Goal: Task Accomplishment & Management: Use online tool/utility

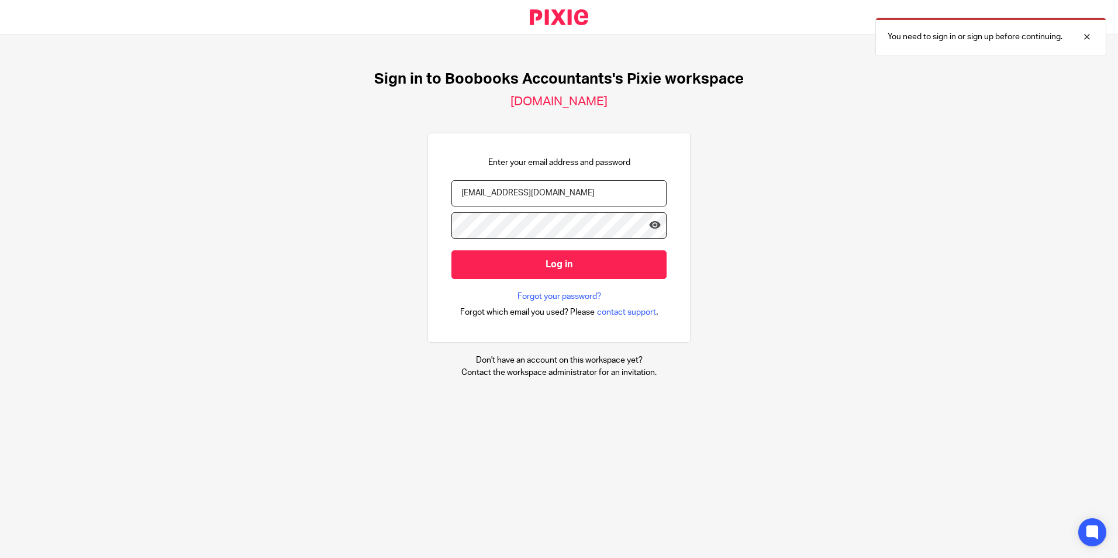
type input "Muqaddar@boobooks.com"
click at [451, 250] on input "Log in" at bounding box center [558, 264] width 215 height 29
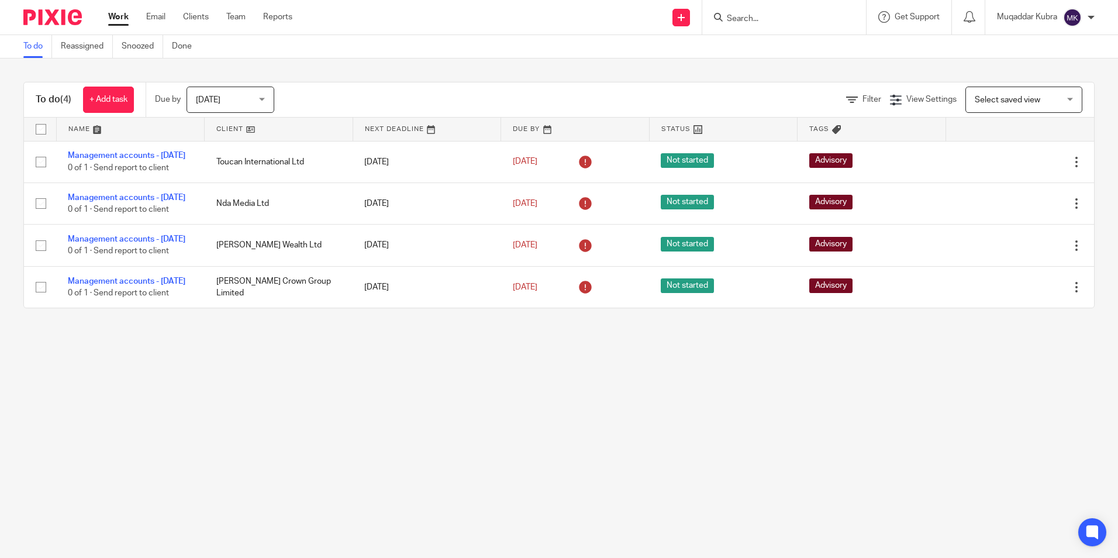
click at [370, 460] on main "To do Reassigned Snoozed Done To do (4) + Add task Due by Today Today Today Tom…" at bounding box center [559, 279] width 1118 height 558
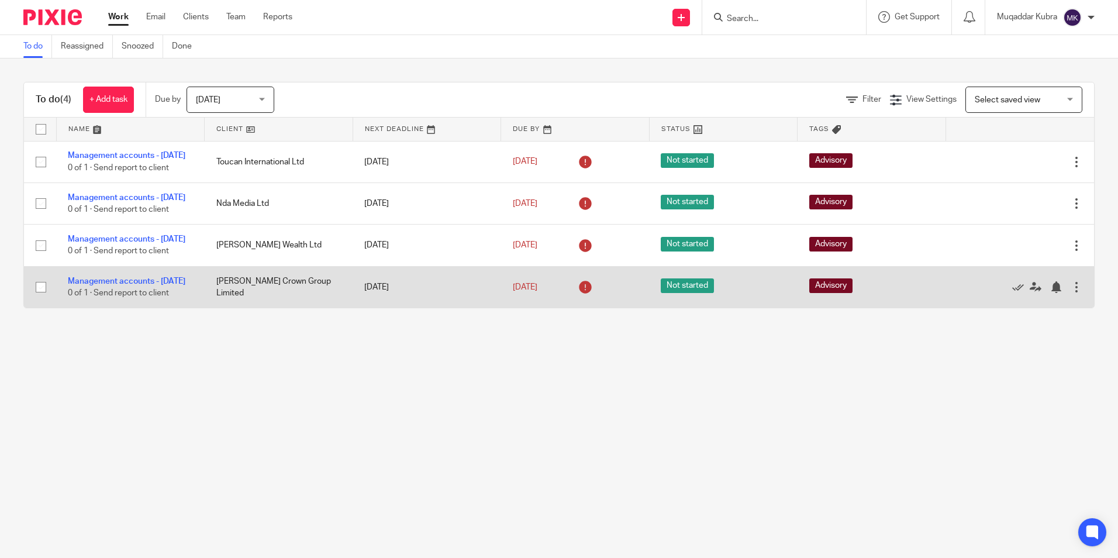
click at [576, 296] on icon at bounding box center [585, 287] width 19 height 19
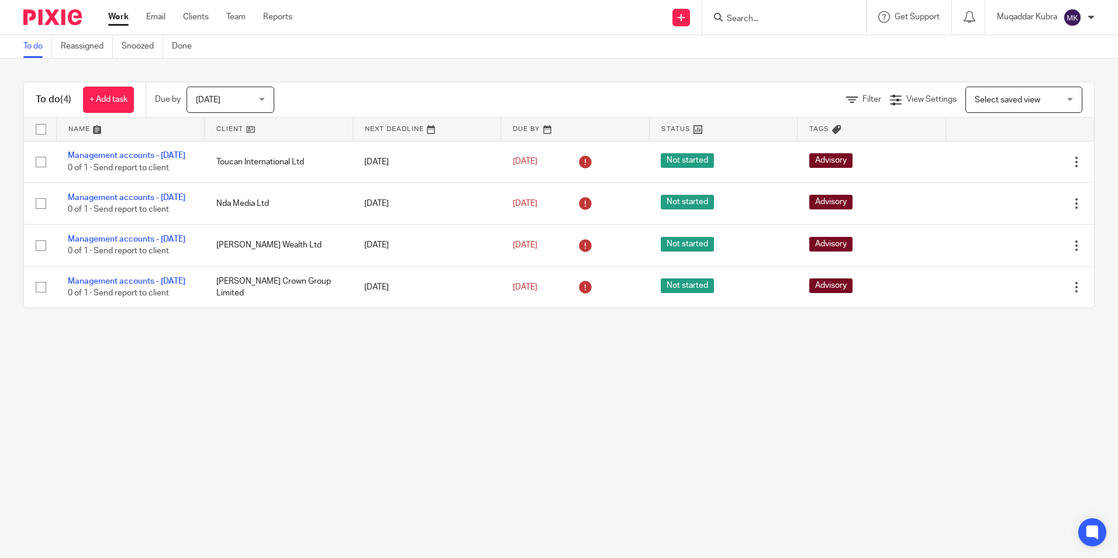
click at [335, 473] on main "To do Reassigned Snoozed Done To do (4) + Add task Due by Today Today Today Tom…" at bounding box center [559, 279] width 1118 height 558
click at [361, 416] on main "To do Reassigned Snoozed Done To do (4) + Add task Due by Today Today Today Tom…" at bounding box center [559, 279] width 1118 height 558
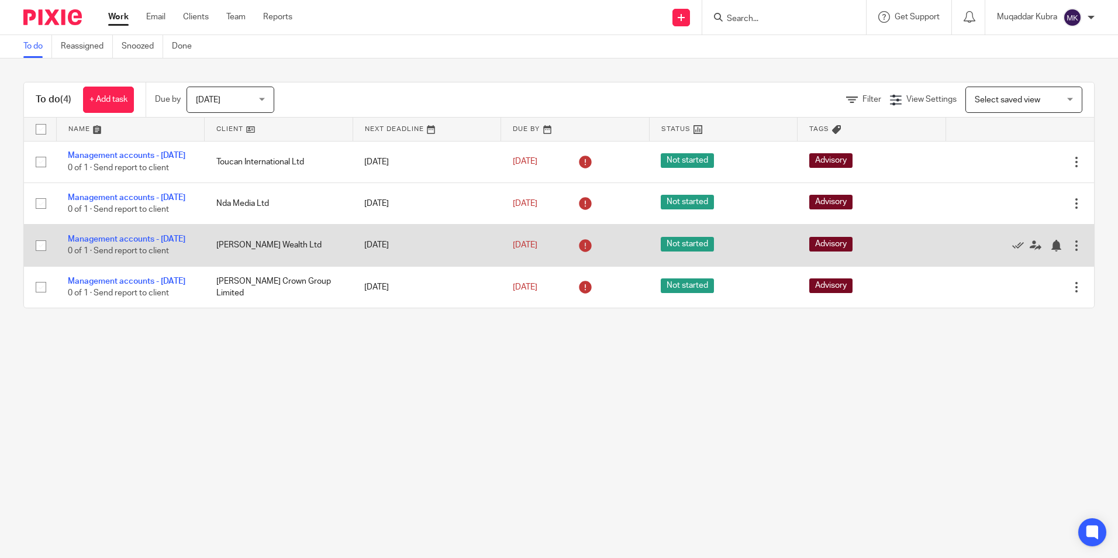
click at [113, 244] on td "Management accounts - August 2025 0 of 1 · Send report to client" at bounding box center [130, 246] width 149 height 42
click at [110, 243] on link "Management accounts - [DATE]" at bounding box center [127, 239] width 118 height 8
